Goal: Information Seeking & Learning: Learn about a topic

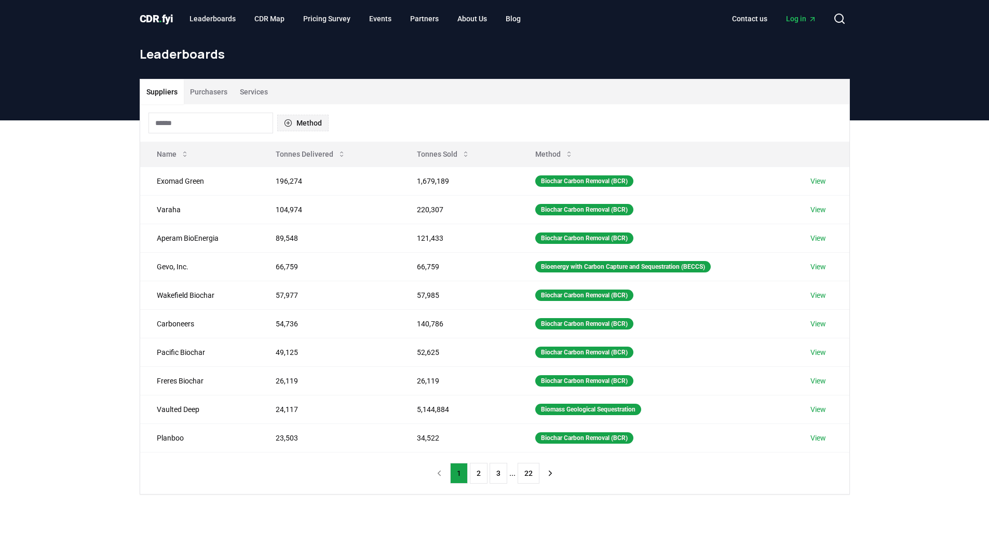
click at [294, 123] on button "Method" at bounding box center [302, 123] width 51 height 17
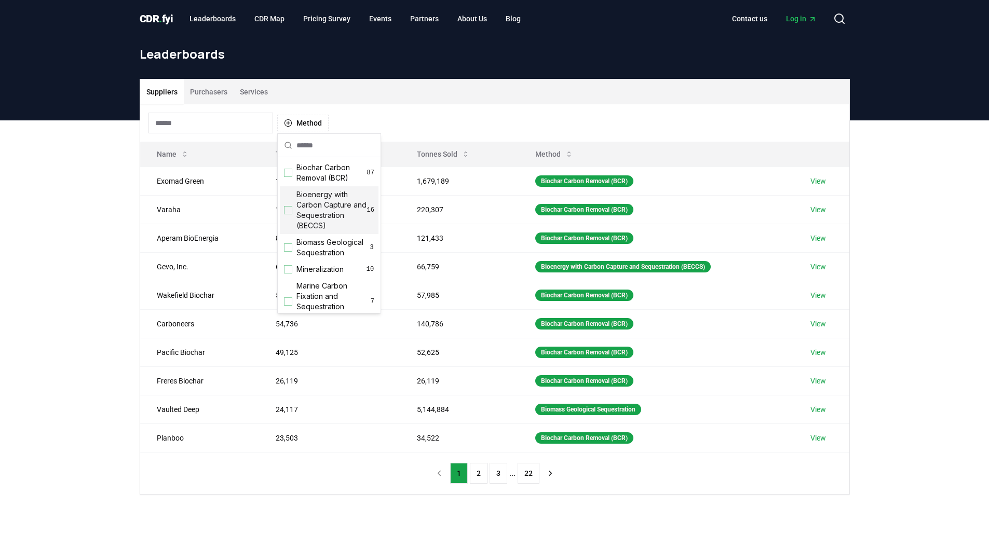
scroll to position [139, 0]
click at [290, 258] on div "Suggestions" at bounding box center [288, 254] width 8 height 8
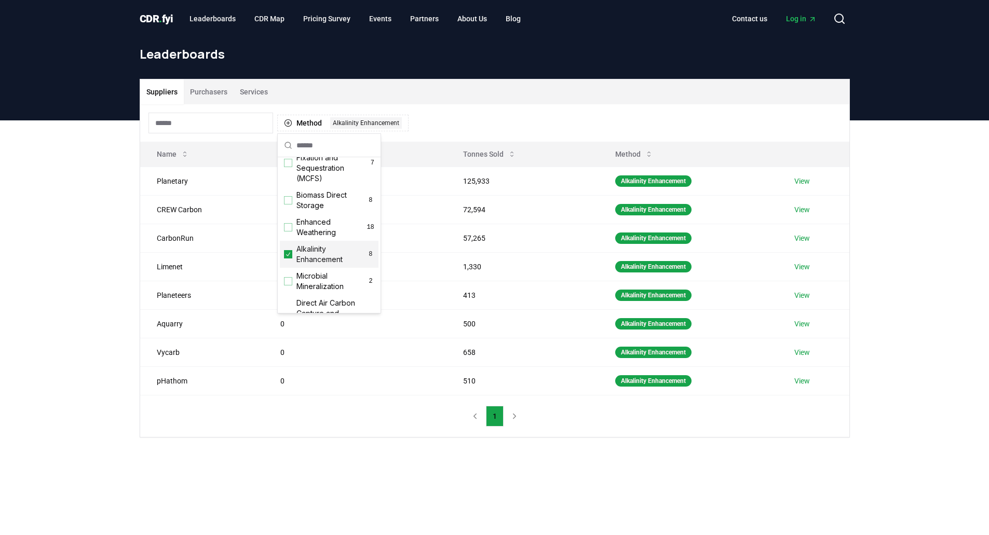
click at [113, 233] on div "Suppliers Purchasers Services Method 1 Alkalinity Enhancement Name Tonnes Deliv…" at bounding box center [494, 299] width 989 height 359
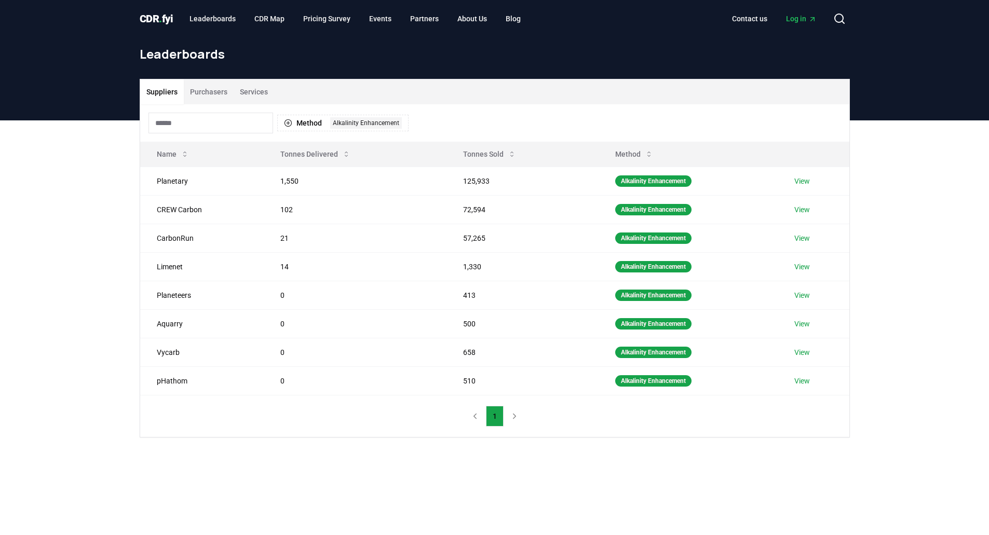
click at [93, 242] on div "Suppliers Purchasers Services Method 1 Alkalinity Enhancement Name Tonnes Deliv…" at bounding box center [494, 299] width 989 height 359
click at [360, 117] on button "Method 1 Alkalinity Enhancement" at bounding box center [342, 123] width 131 height 17
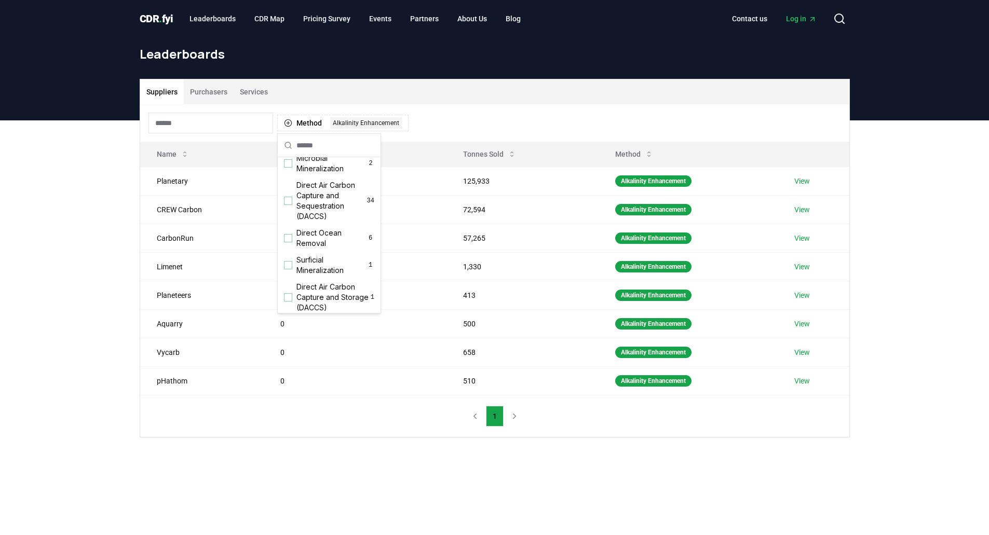
scroll to position [277, 0]
click at [287, 222] on div "Suggestions" at bounding box center [288, 218] width 8 height 8
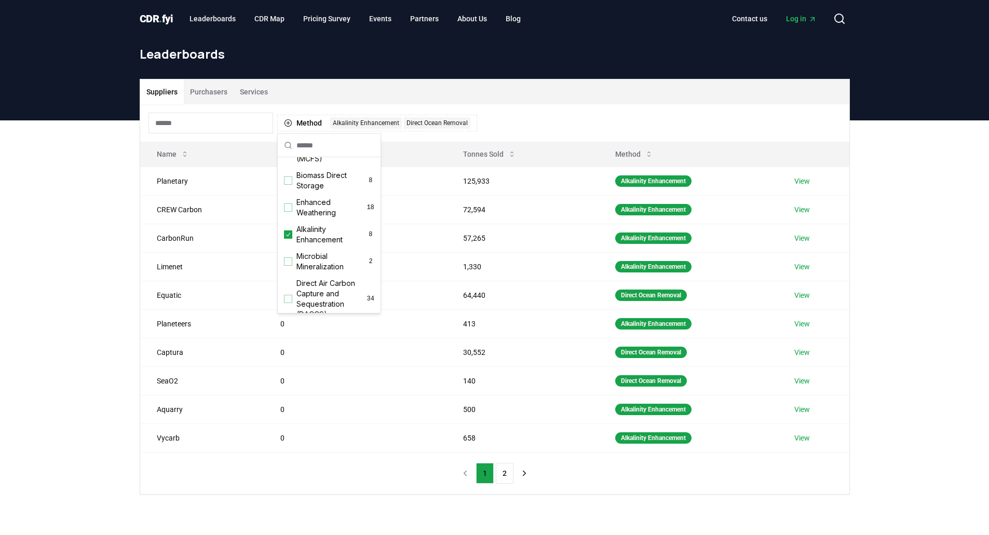
scroll to position [139, 0]
click at [290, 258] on icon "Suggestions" at bounding box center [287, 254] width 7 height 8
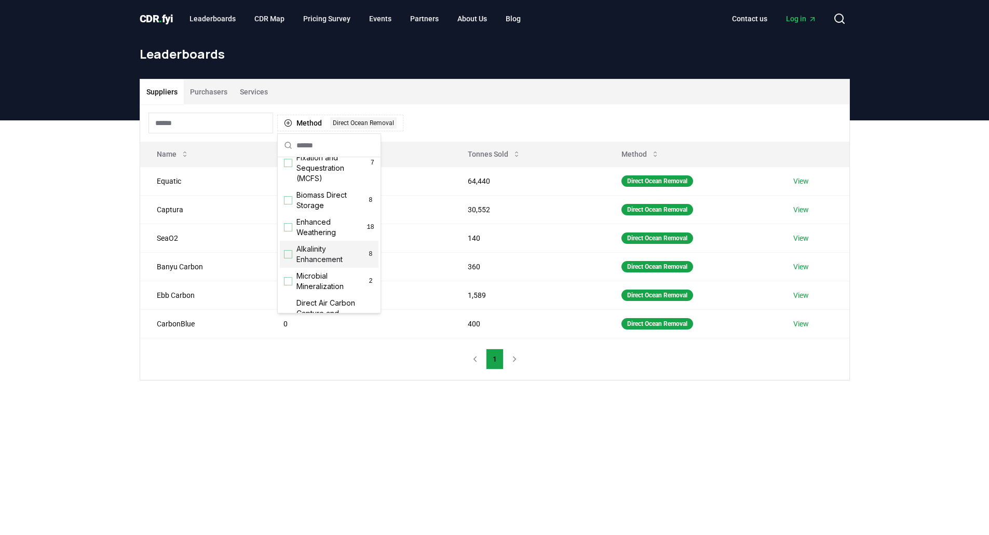
click at [416, 434] on main "Suppliers Purchasers Services Method 1 Direct Ocean Removal Name Tonnes Deliver…" at bounding box center [494, 387] width 989 height 535
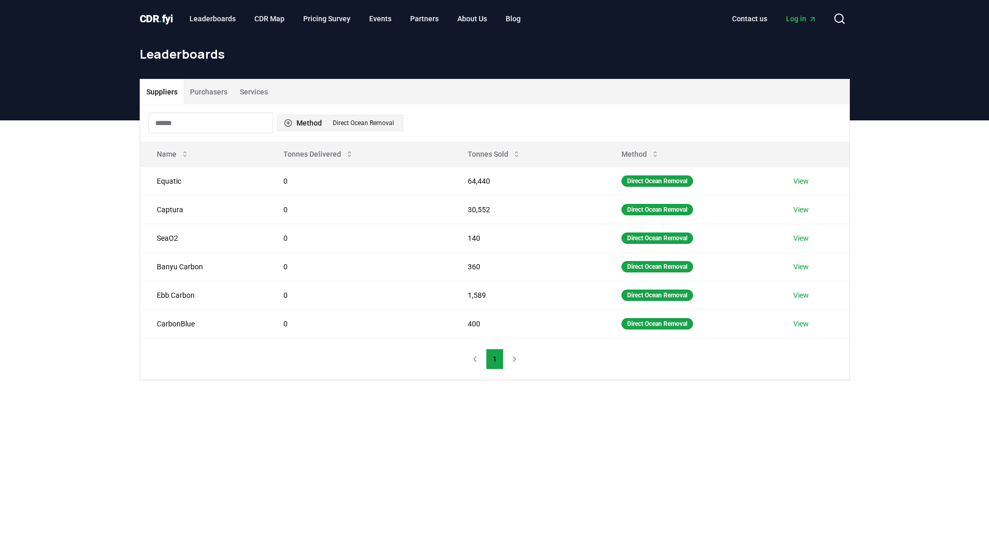
click at [292, 124] on button "Method 1 Direct Ocean Removal" at bounding box center [340, 123] width 126 height 17
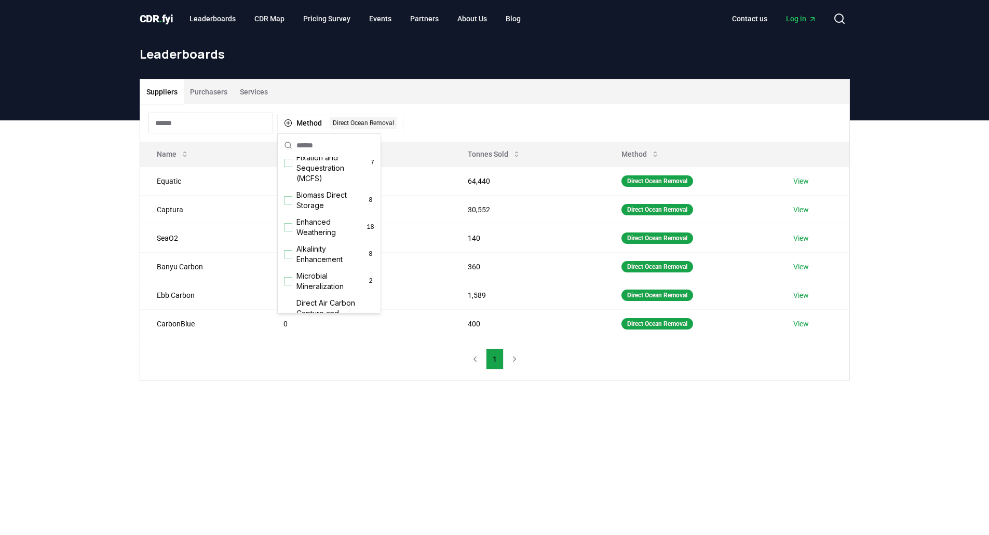
scroll to position [277, 0]
click at [290, 222] on icon "Suggestions" at bounding box center [287, 218] width 7 height 8
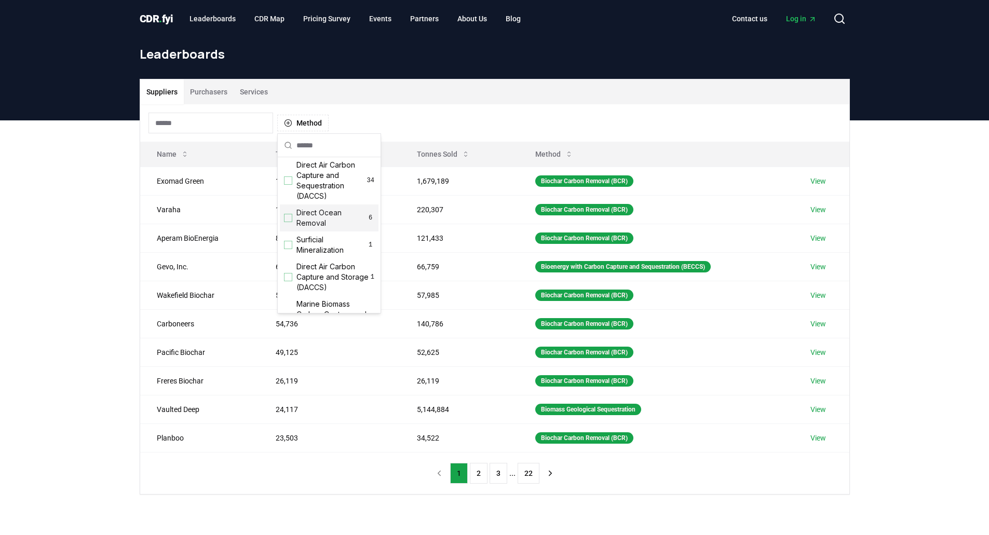
click at [227, 128] on input at bounding box center [210, 123] width 125 height 21
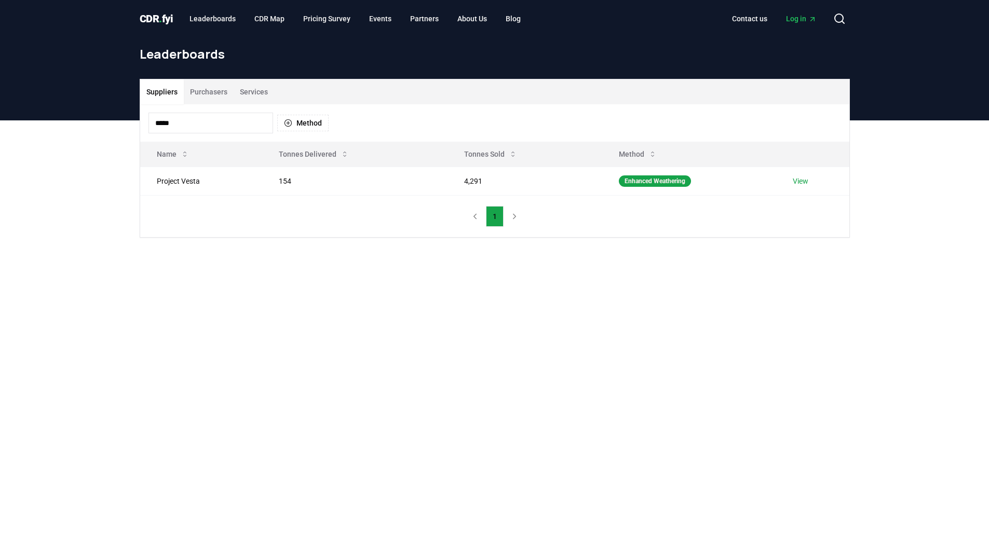
click at [191, 119] on input "*****" at bounding box center [210, 123] width 125 height 21
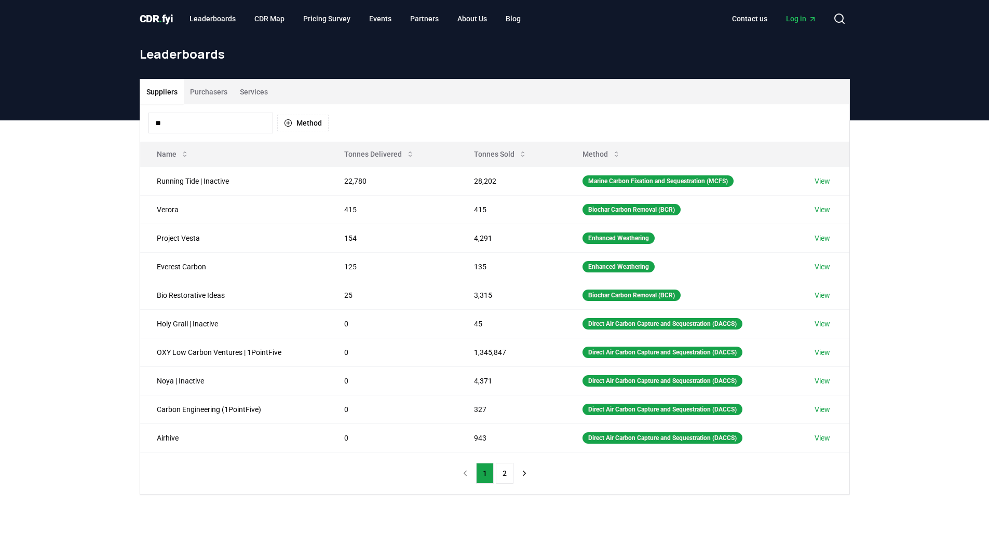
type input "*"
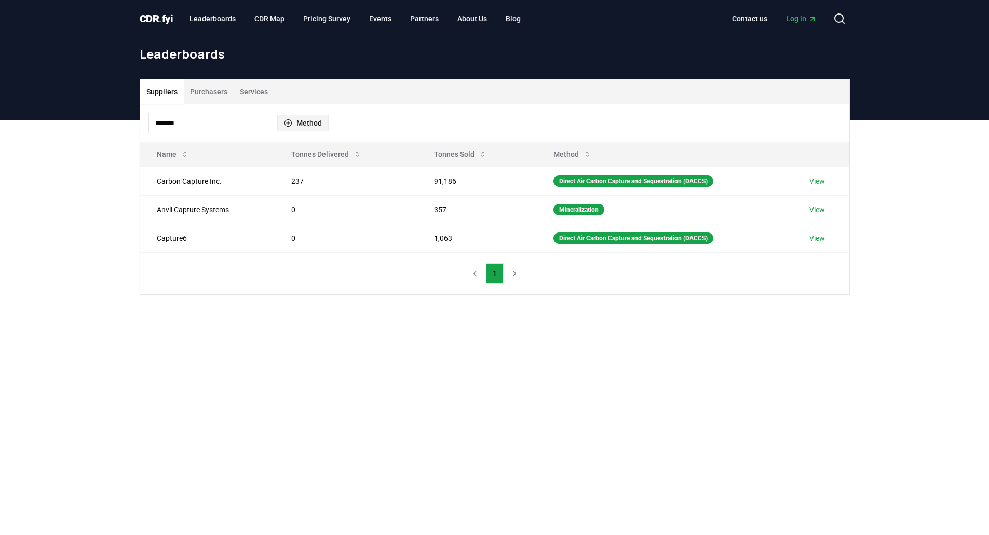
click at [303, 119] on button "Method" at bounding box center [302, 123] width 51 height 17
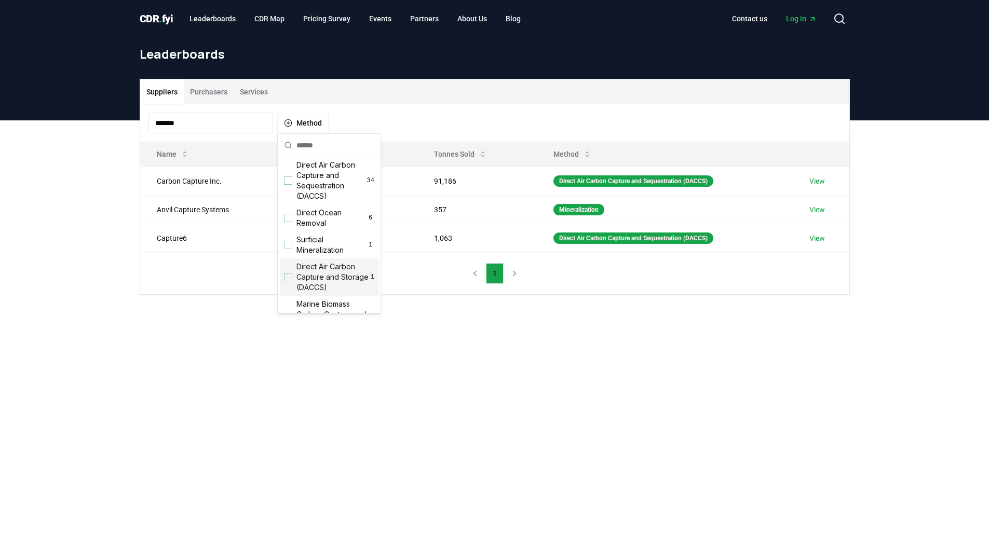
click at [287, 281] on div "Suggestions" at bounding box center [288, 277] width 8 height 8
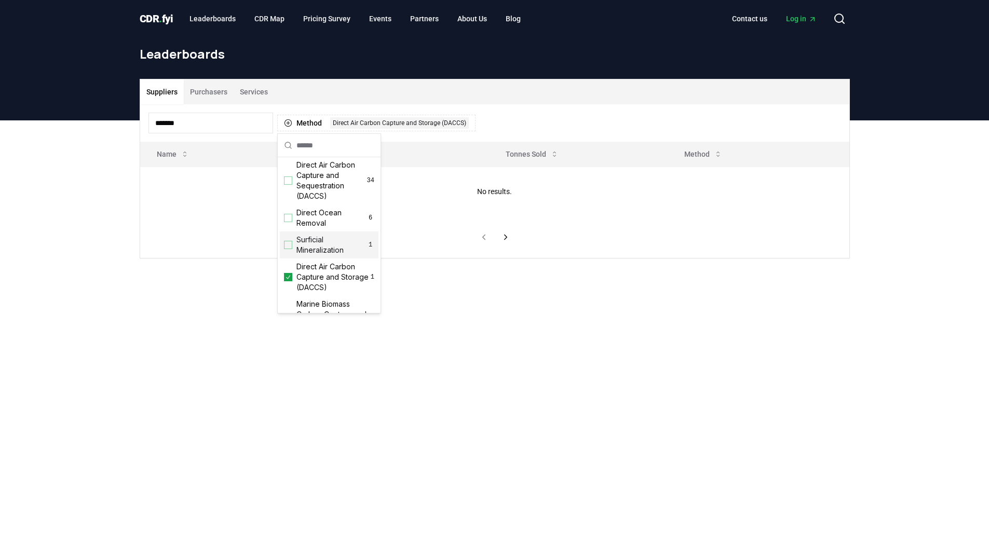
click at [201, 119] on input "*******" at bounding box center [210, 123] width 125 height 21
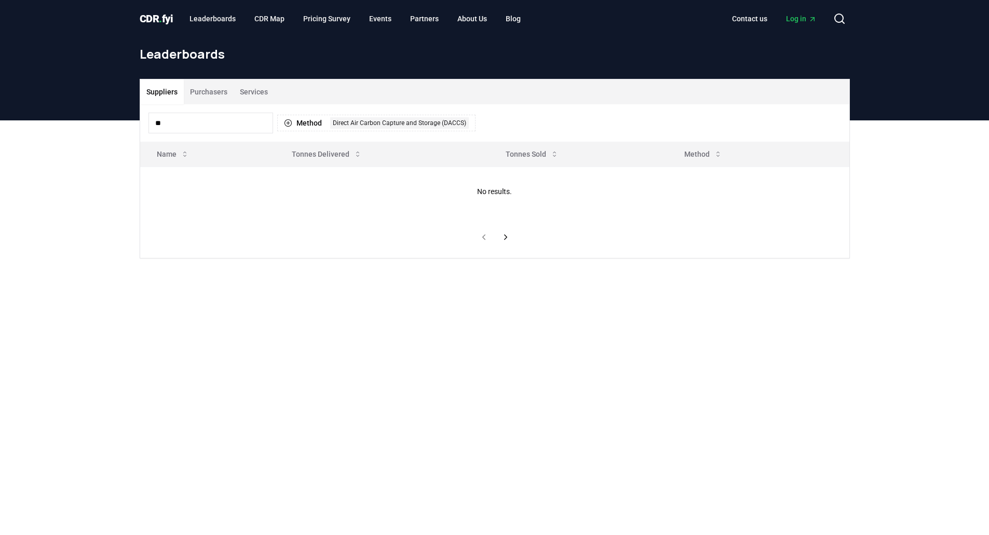
type input "*"
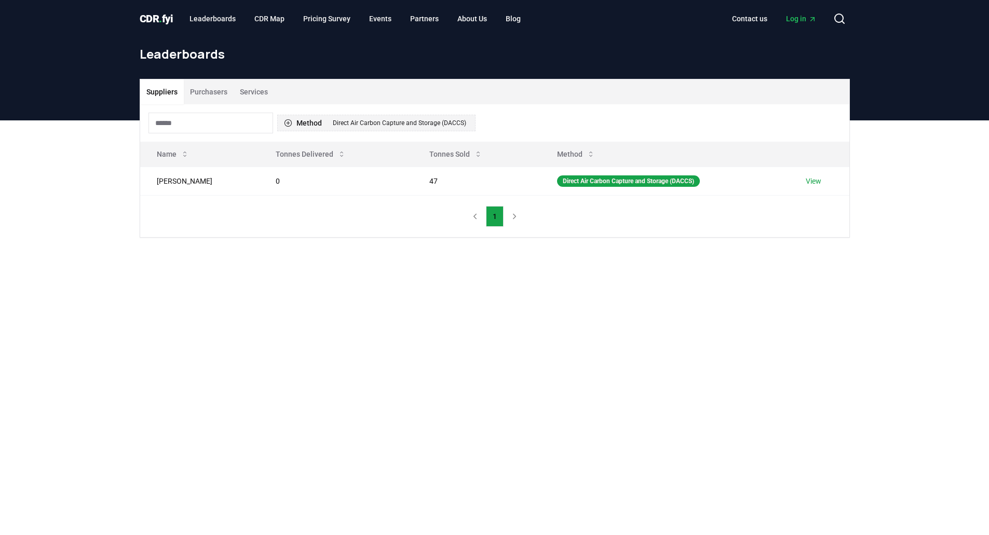
click at [367, 119] on div "Direct Air Carbon Capture and Storage (DACCS)" at bounding box center [399, 122] width 139 height 11
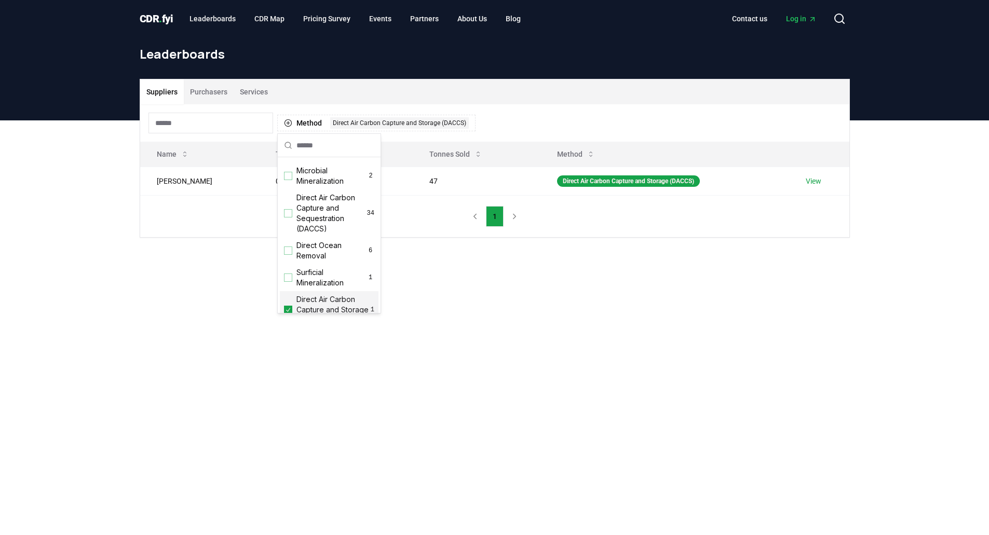
scroll to position [217, 0]
click at [286, 244] on div "Suggestions" at bounding box center [288, 240] width 8 height 8
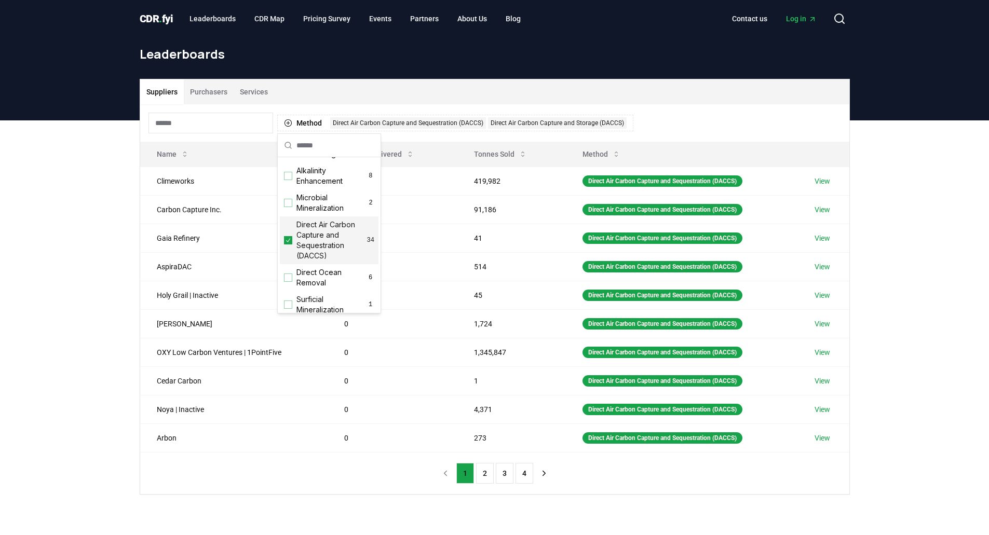
scroll to position [355, 0]
click at [290, 210] on icon "Suggestions" at bounding box center [287, 208] width 7 height 8
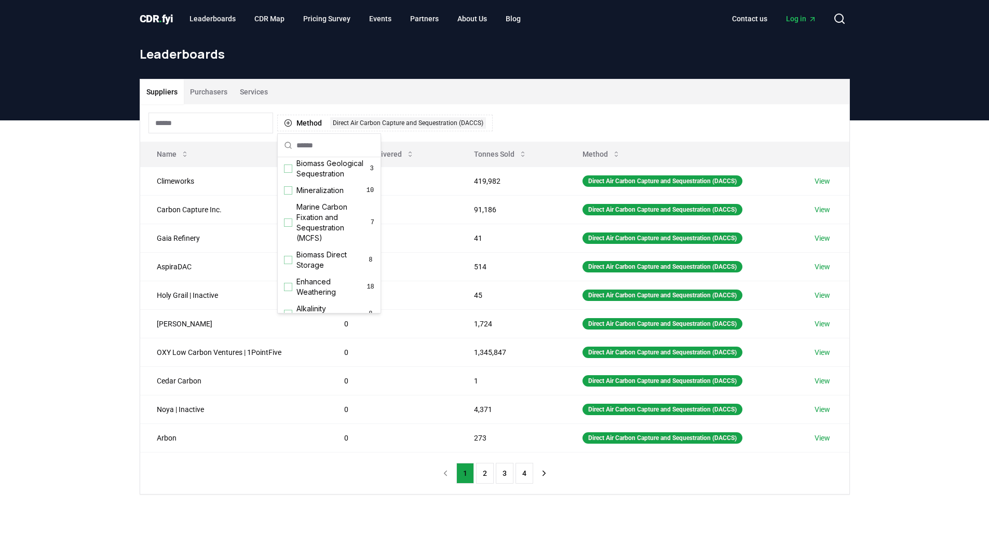
scroll to position [217, 0]
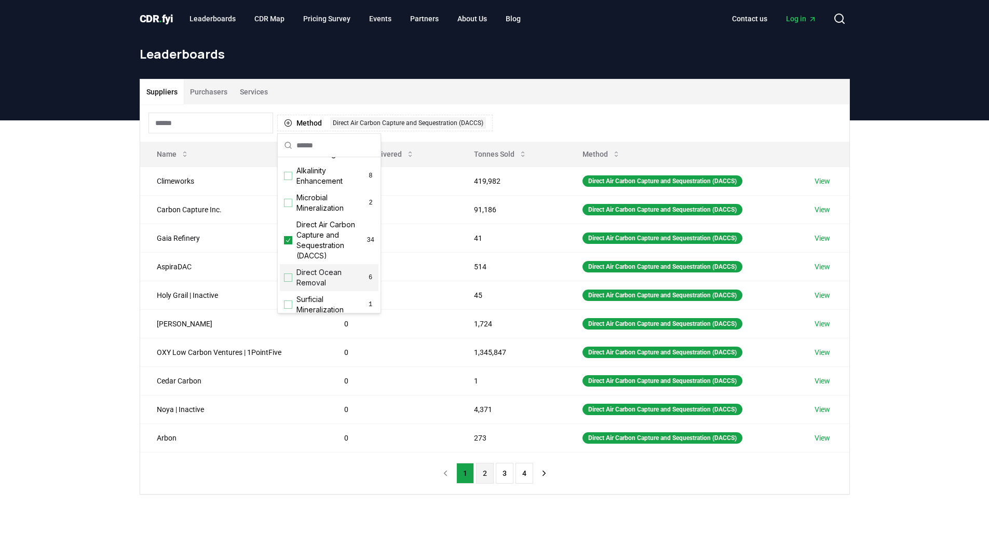
click at [490, 469] on button "2" at bounding box center [485, 473] width 18 height 21
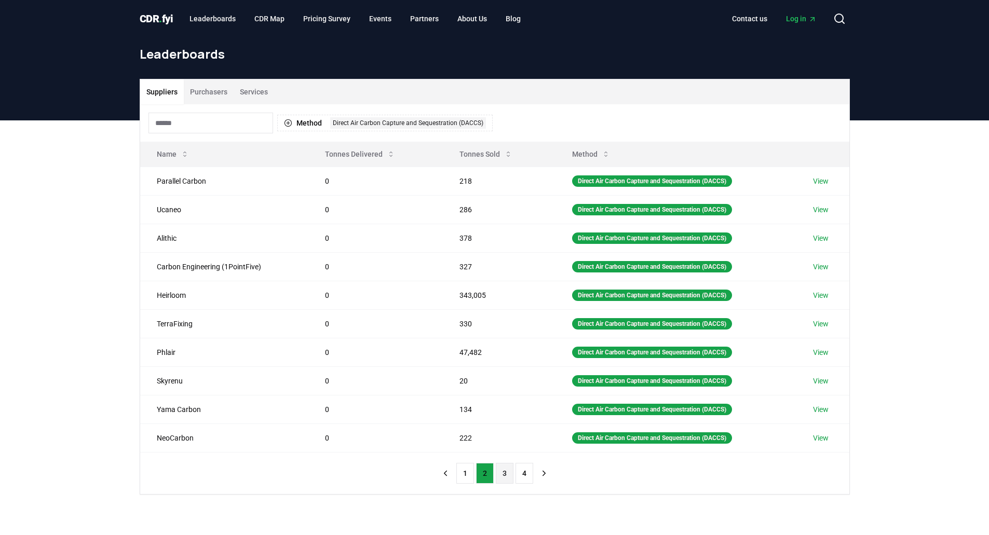
click at [505, 471] on button "3" at bounding box center [505, 473] width 18 height 21
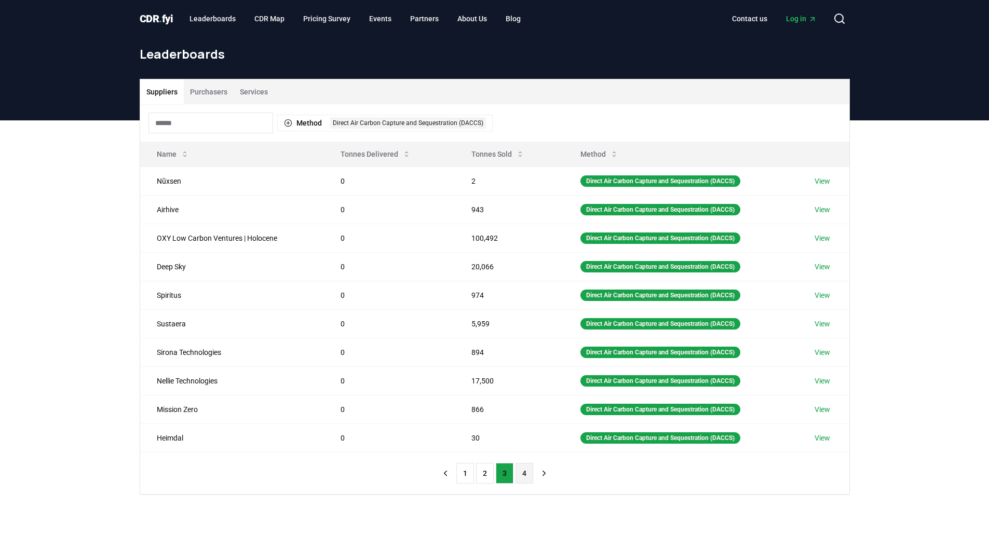
click at [524, 470] on button "4" at bounding box center [524, 473] width 18 height 21
